Goal: Transaction & Acquisition: Purchase product/service

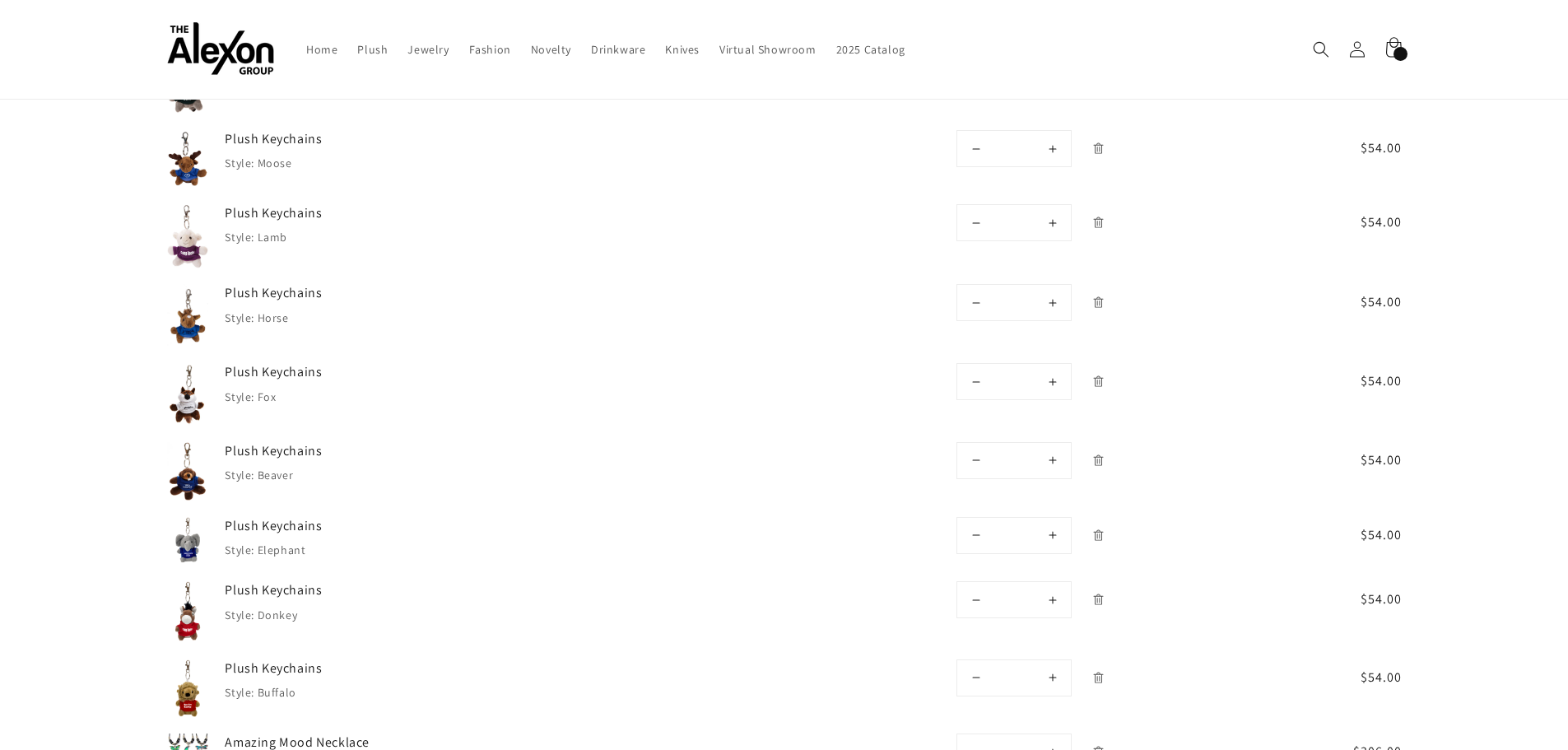
scroll to position [2296, 0]
click at [775, 677] on icon "Remove Plush Keychains - Buffalo" at bounding box center [1099, 679] width 3 height 6
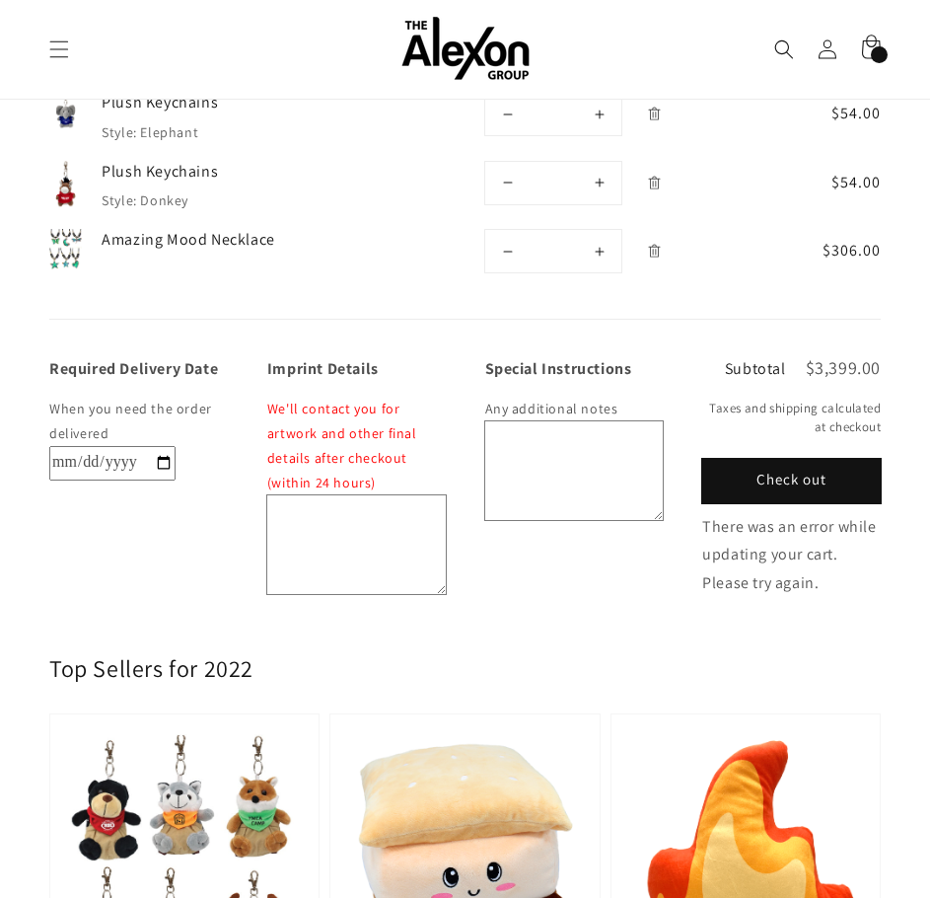
scroll to position [2714, 0]
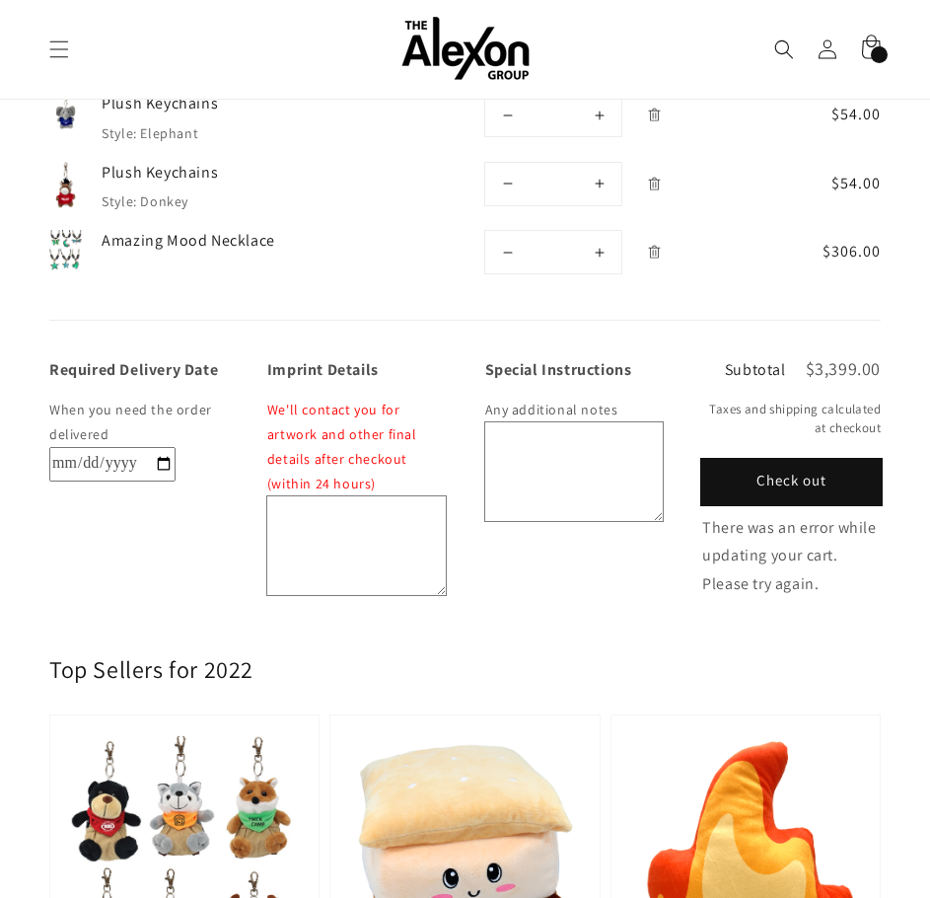
click at [789, 480] on button "Check out" at bounding box center [791, 482] width 179 height 44
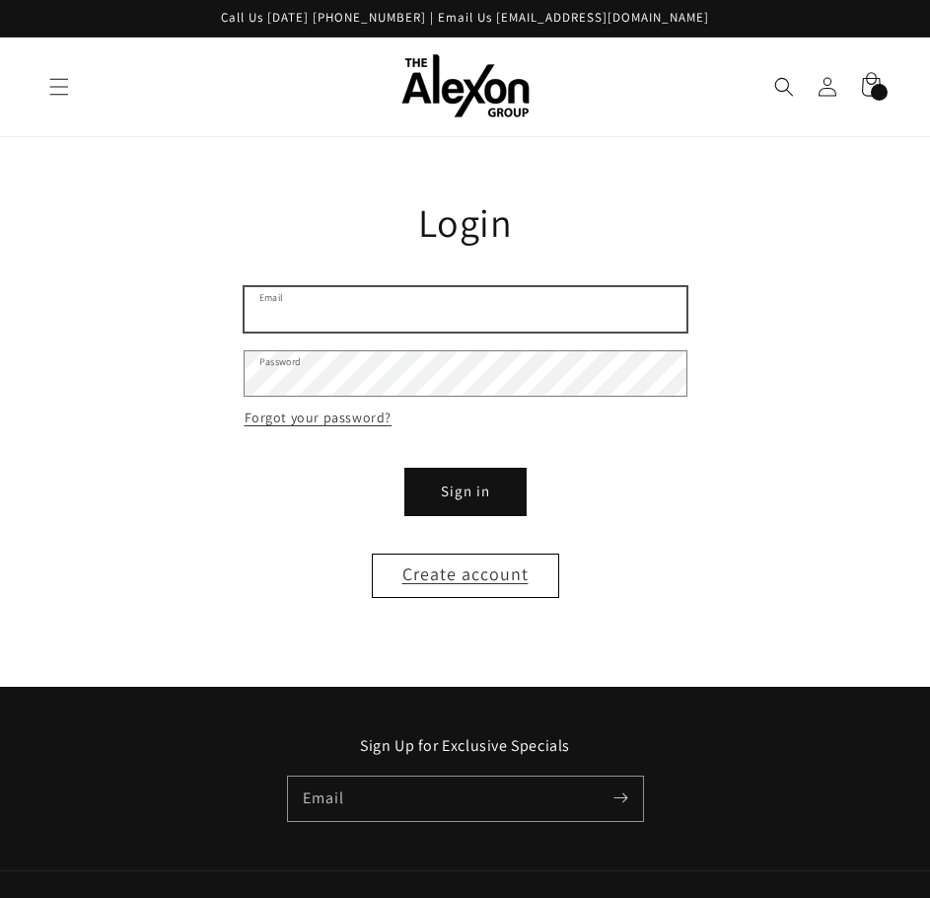
type input "**********"
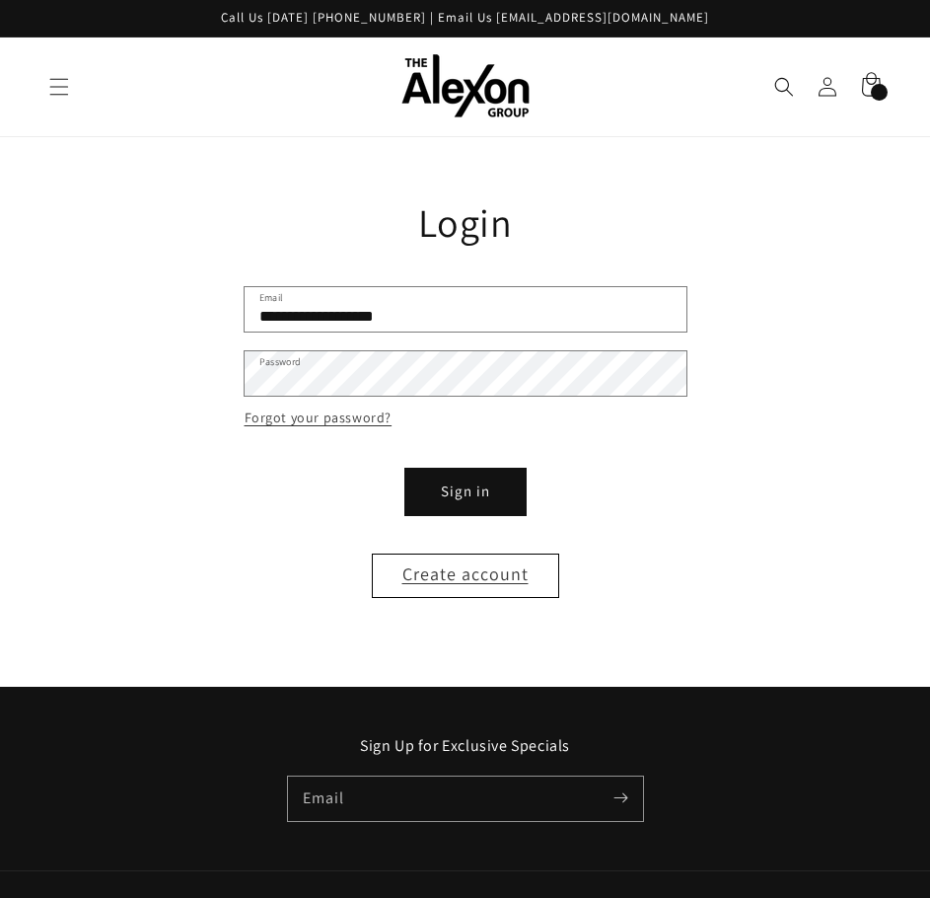
click at [444, 507] on button "Sign in" at bounding box center [465, 492] width 118 height 44
click at [434, 484] on button "Sign in" at bounding box center [465, 492] width 118 height 44
